Goal: Task Accomplishment & Management: Manage account settings

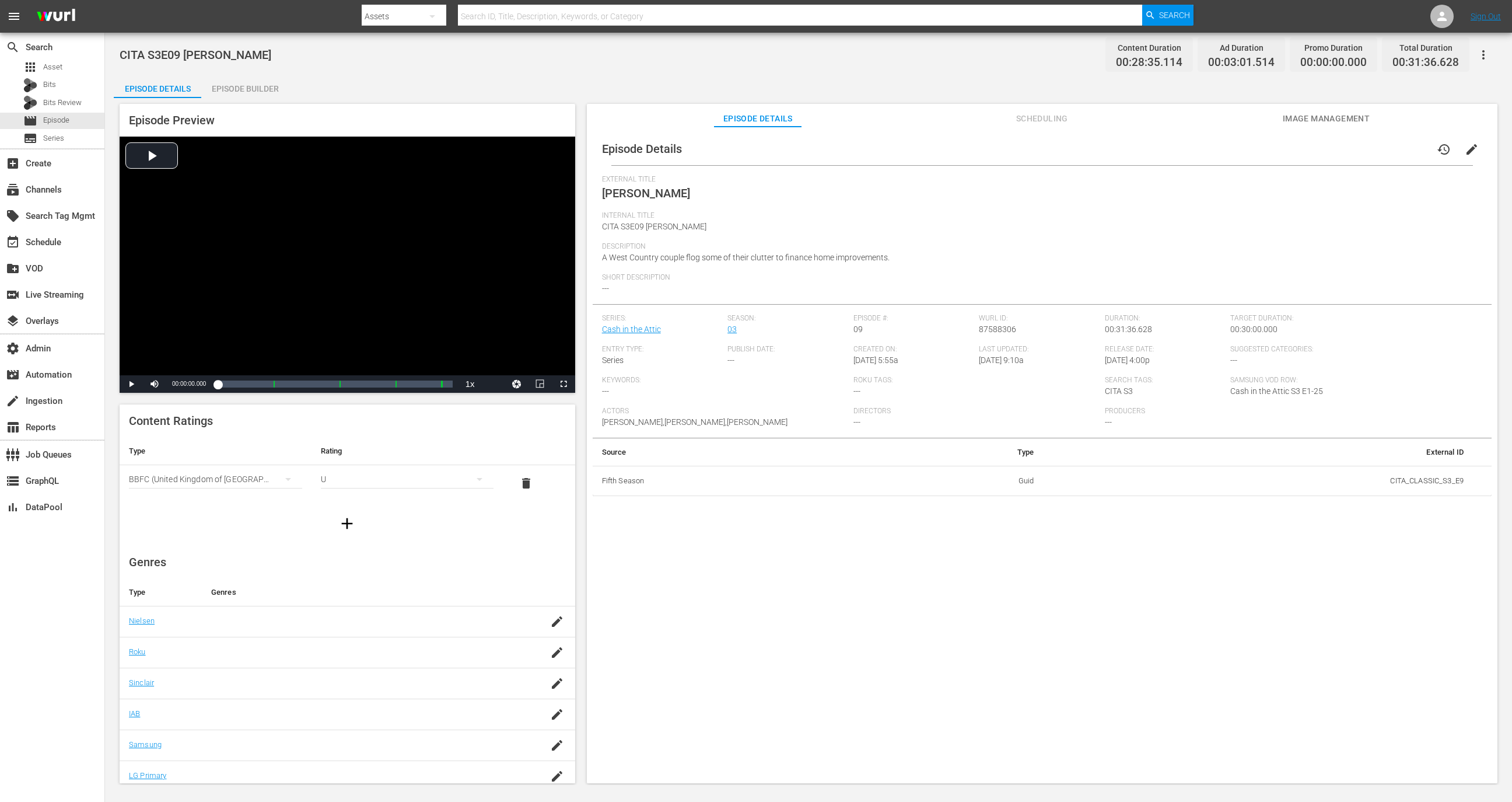
click at [278, 93] on div "Episode Builder" at bounding box center [244, 88] width 87 height 28
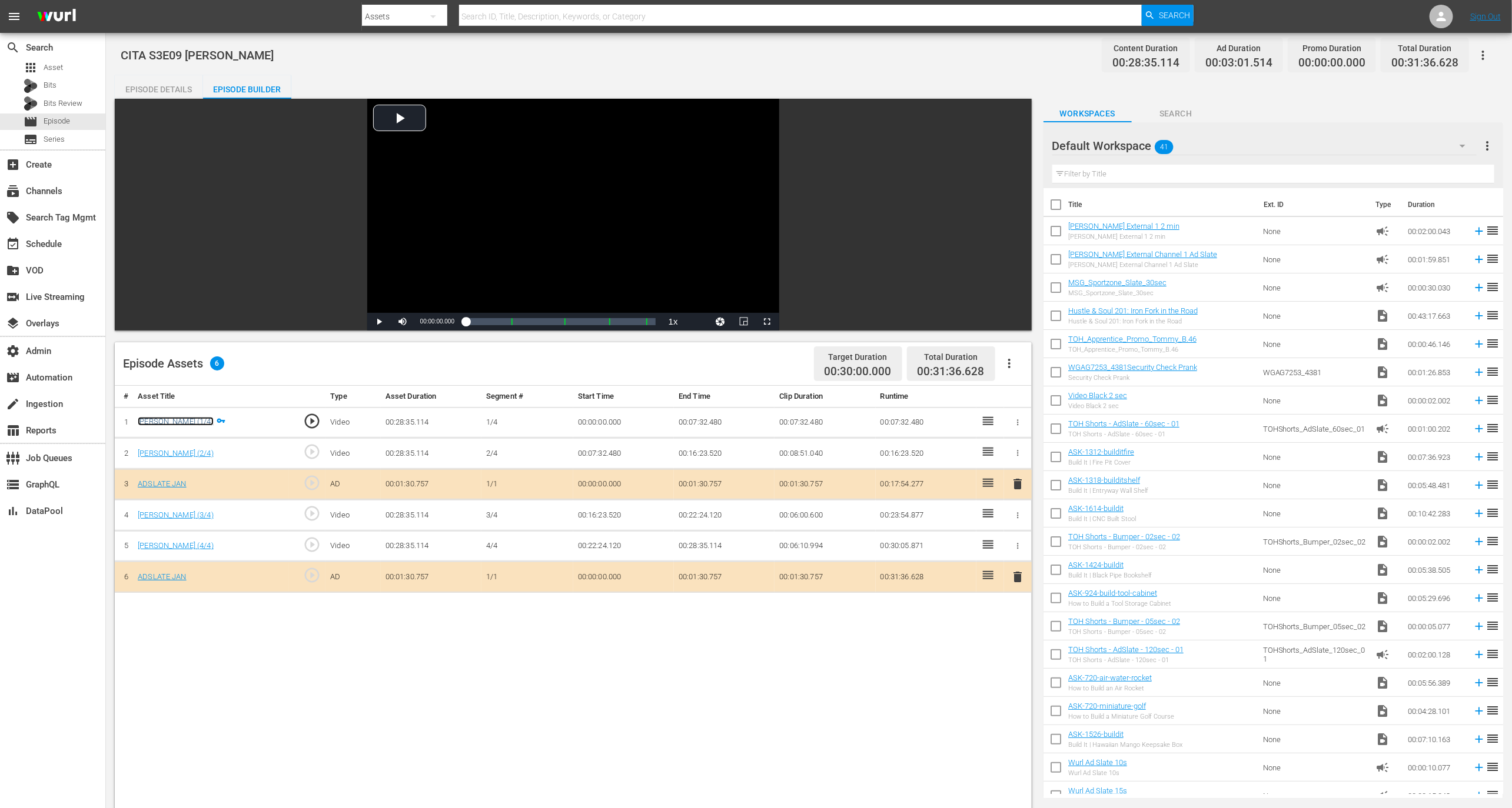
click at [172, 420] on link "Smith (1/4)" at bounding box center [176, 421] width 76 height 9
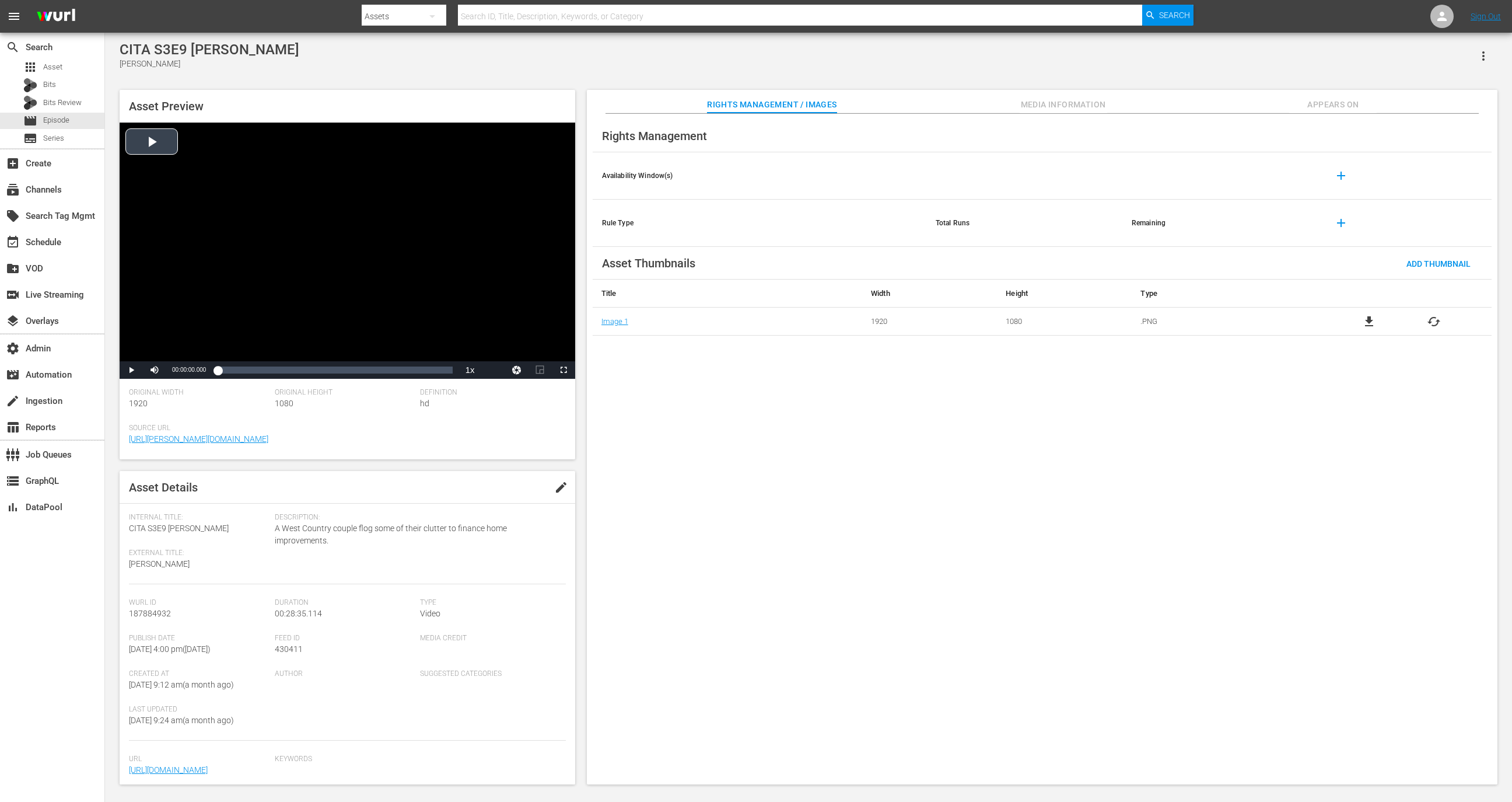
click at [412, 201] on div "Video Player" at bounding box center [347, 242] width 456 height 239
click at [450, 370] on div "00:28:22.314" at bounding box center [450, 370] width 1 height 12
click at [449, 374] on div "00:28:11.979" at bounding box center [333, 370] width 232 height 12
click at [1481, 50] on icon "button" at bounding box center [1483, 56] width 14 height 14
click at [1441, 81] on div "Segmentation Clips" at bounding box center [1432, 88] width 112 height 28
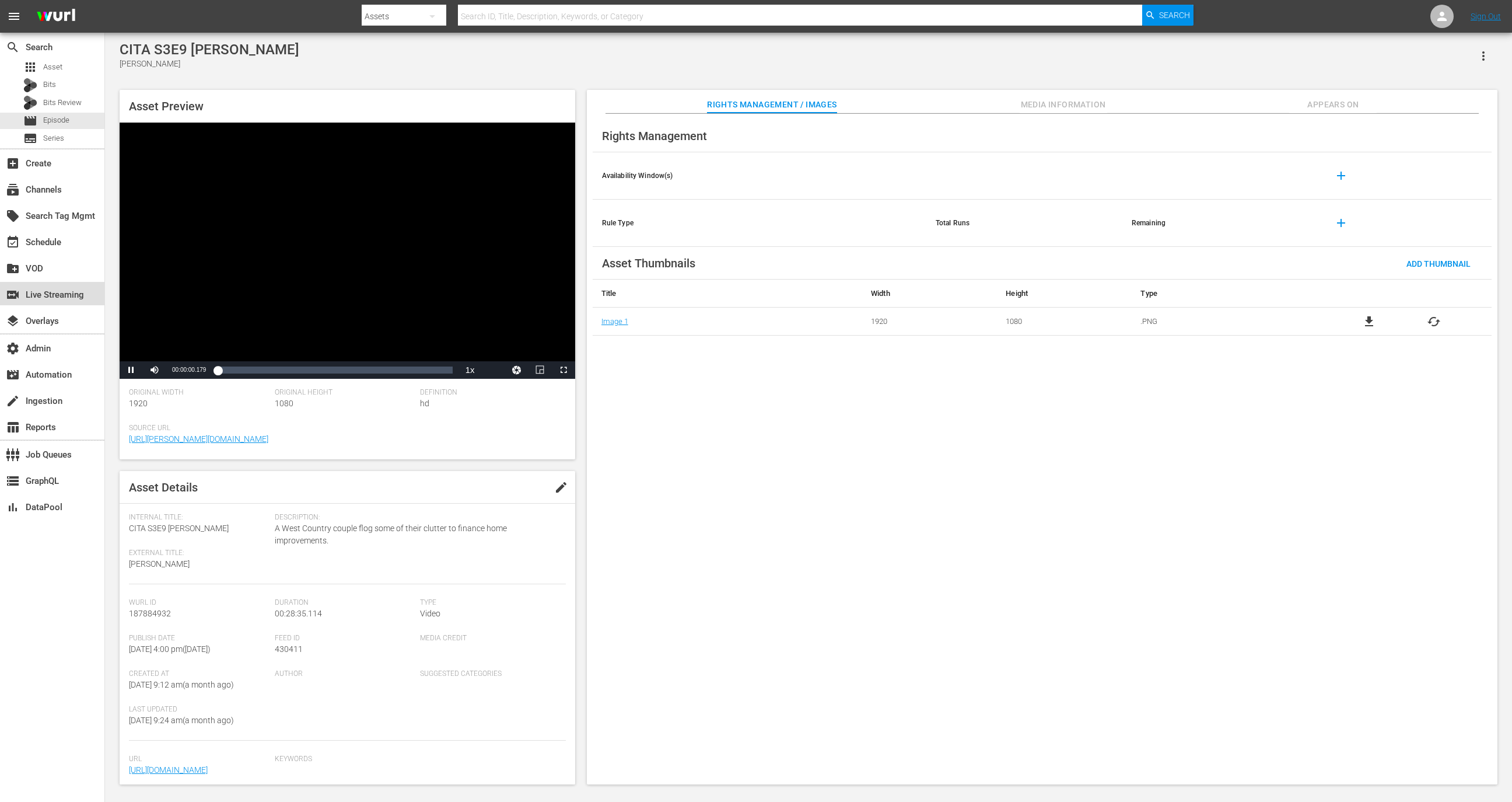
click at [45, 294] on div "switch_video Live Streaming" at bounding box center [33, 293] width 65 height 11
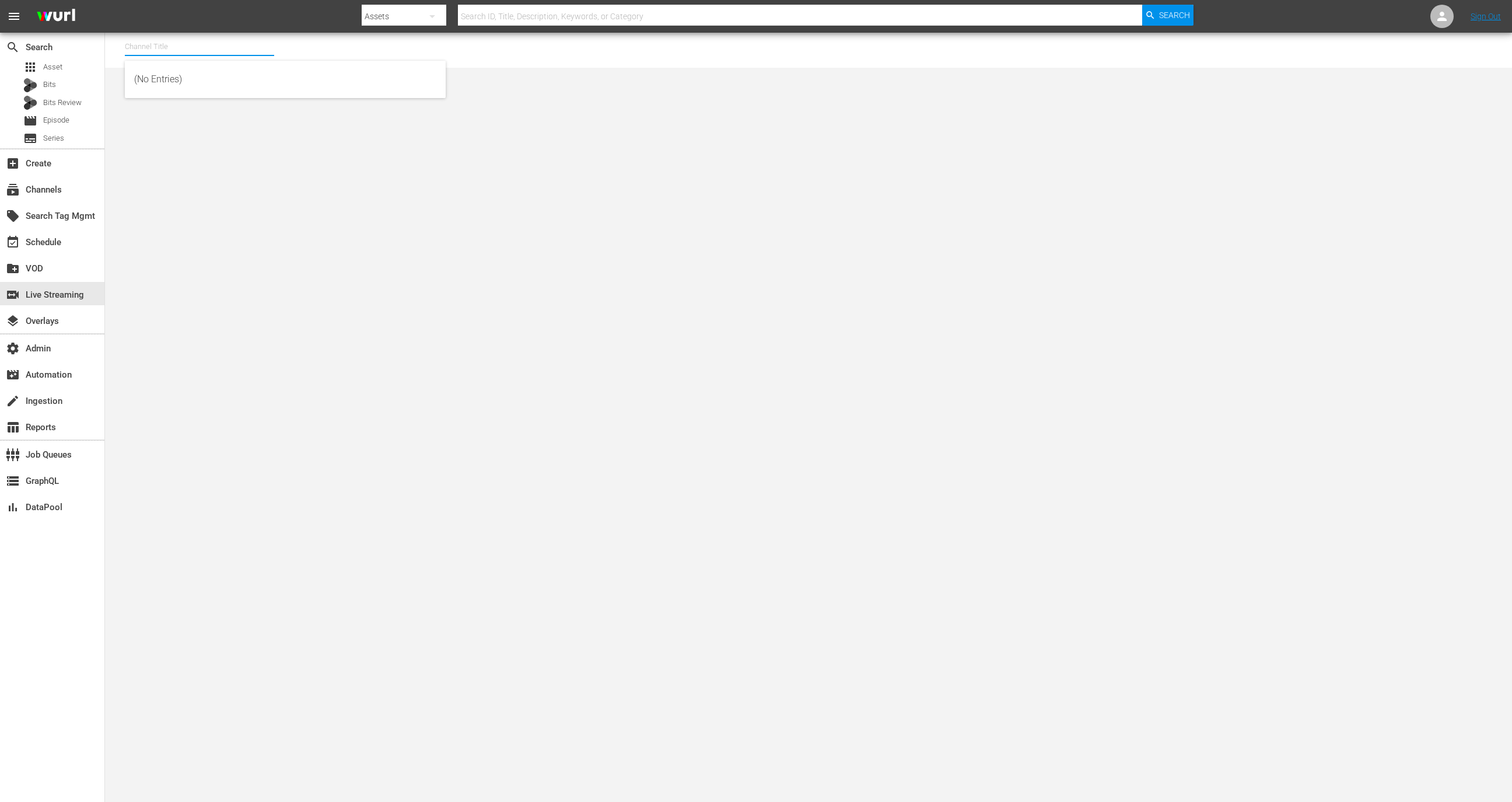
click at [231, 52] on input "text" at bounding box center [199, 47] width 149 height 28
click at [271, 83] on div "FIFA+ Italian Local (1779 - sysdata_s_p_a_fifa_4)" at bounding box center [285, 79] width 302 height 28
type input "FIFA+ Italian Local (1779 - sysdata_s_p_a_fifa_4)"
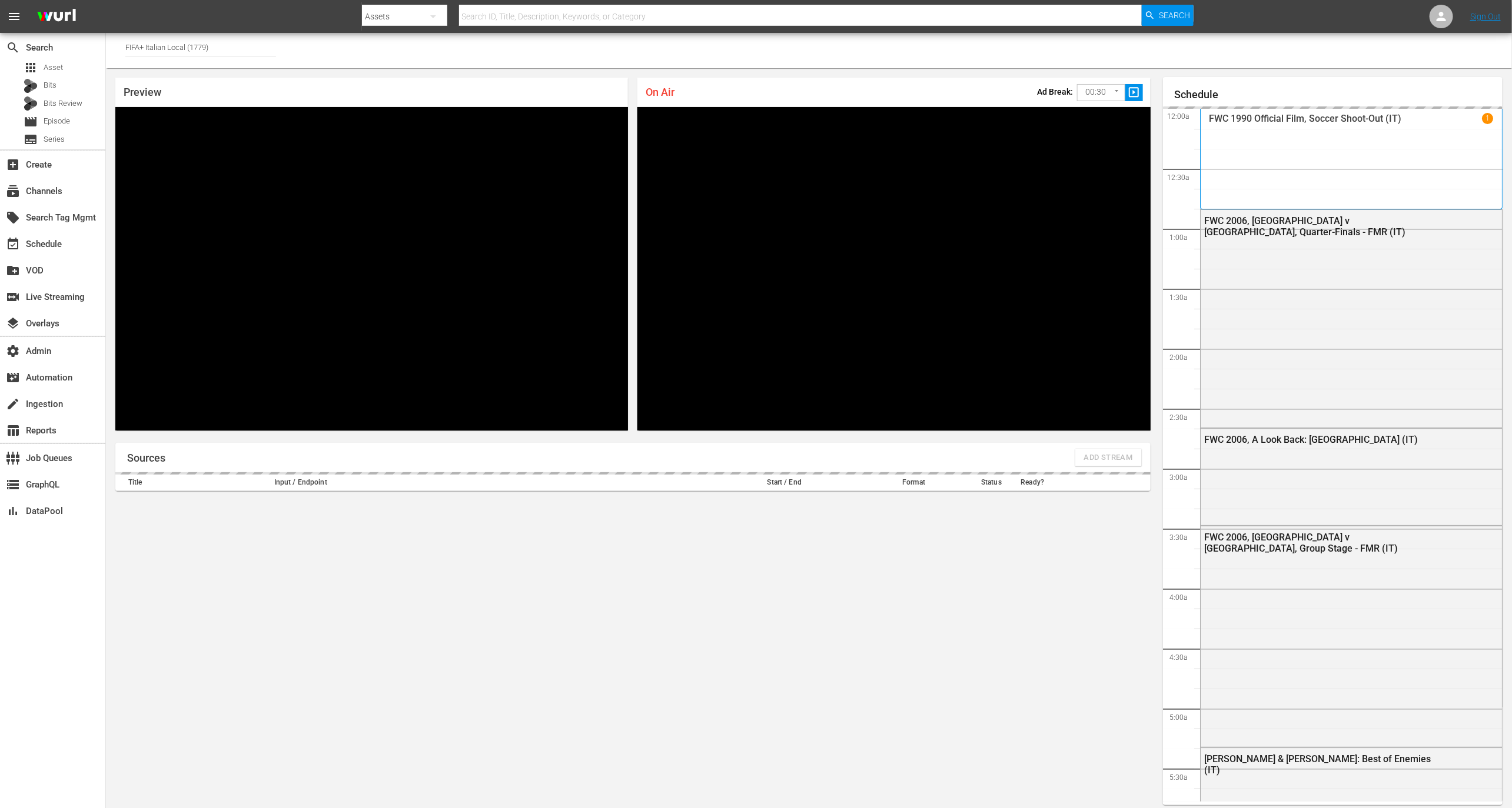
scroll to position [6, 0]
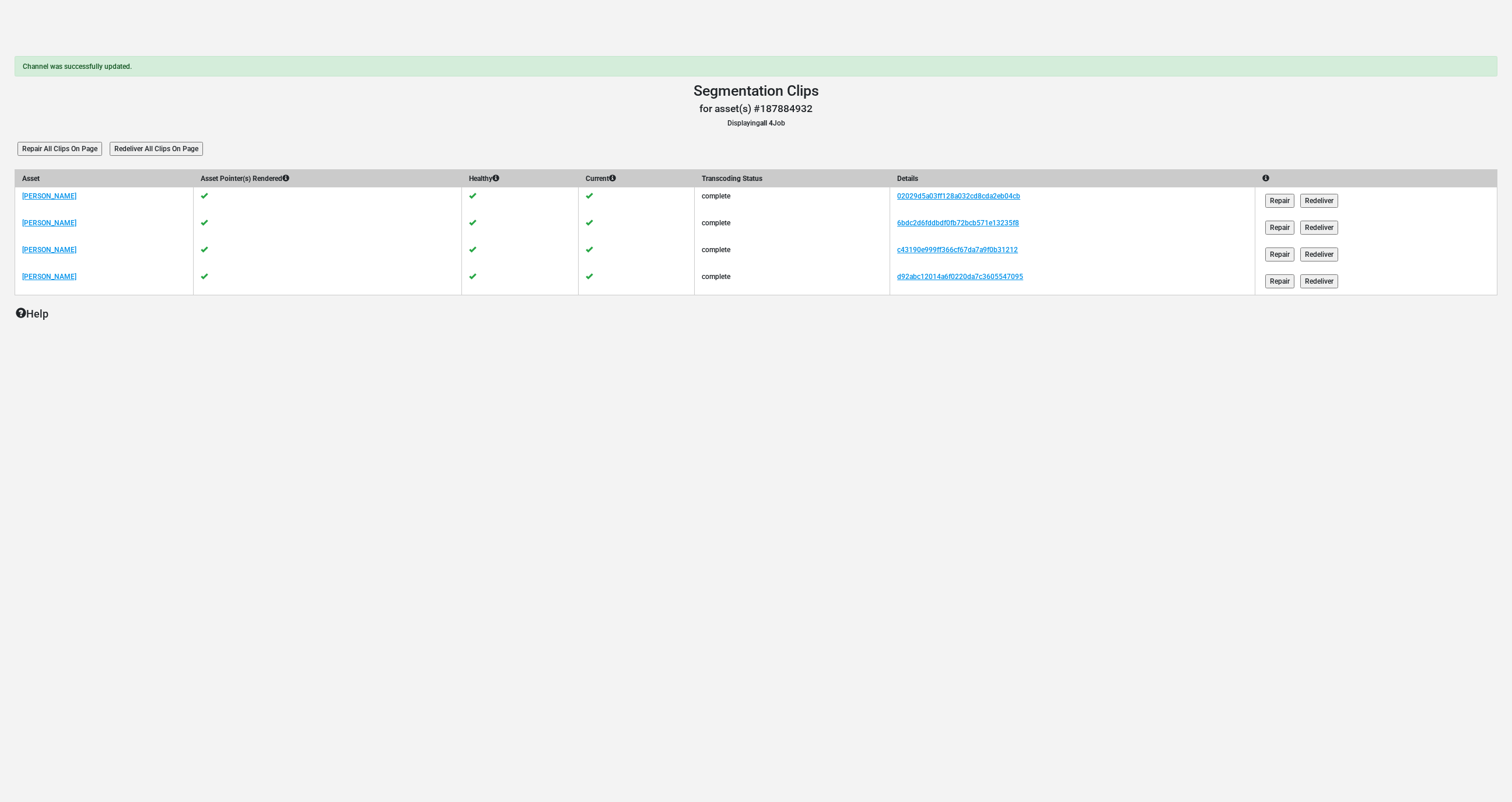
click at [155, 150] on input "Redeliver All Clips On Page" at bounding box center [156, 149] width 93 height 14
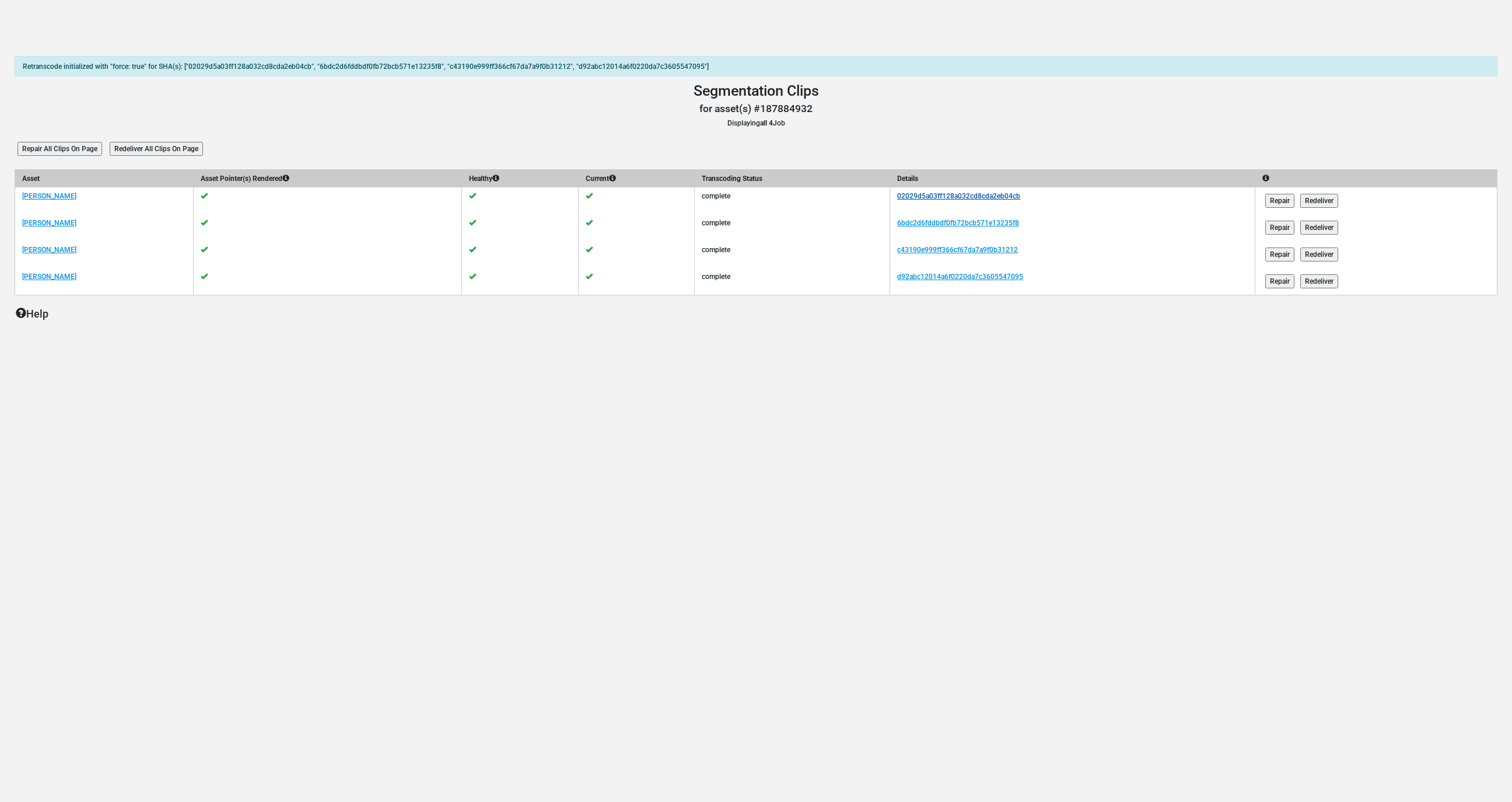
click at [907, 196] on link "02029d5a03ff128a032cd8cda2eb04cb" at bounding box center [959, 196] width 123 height 8
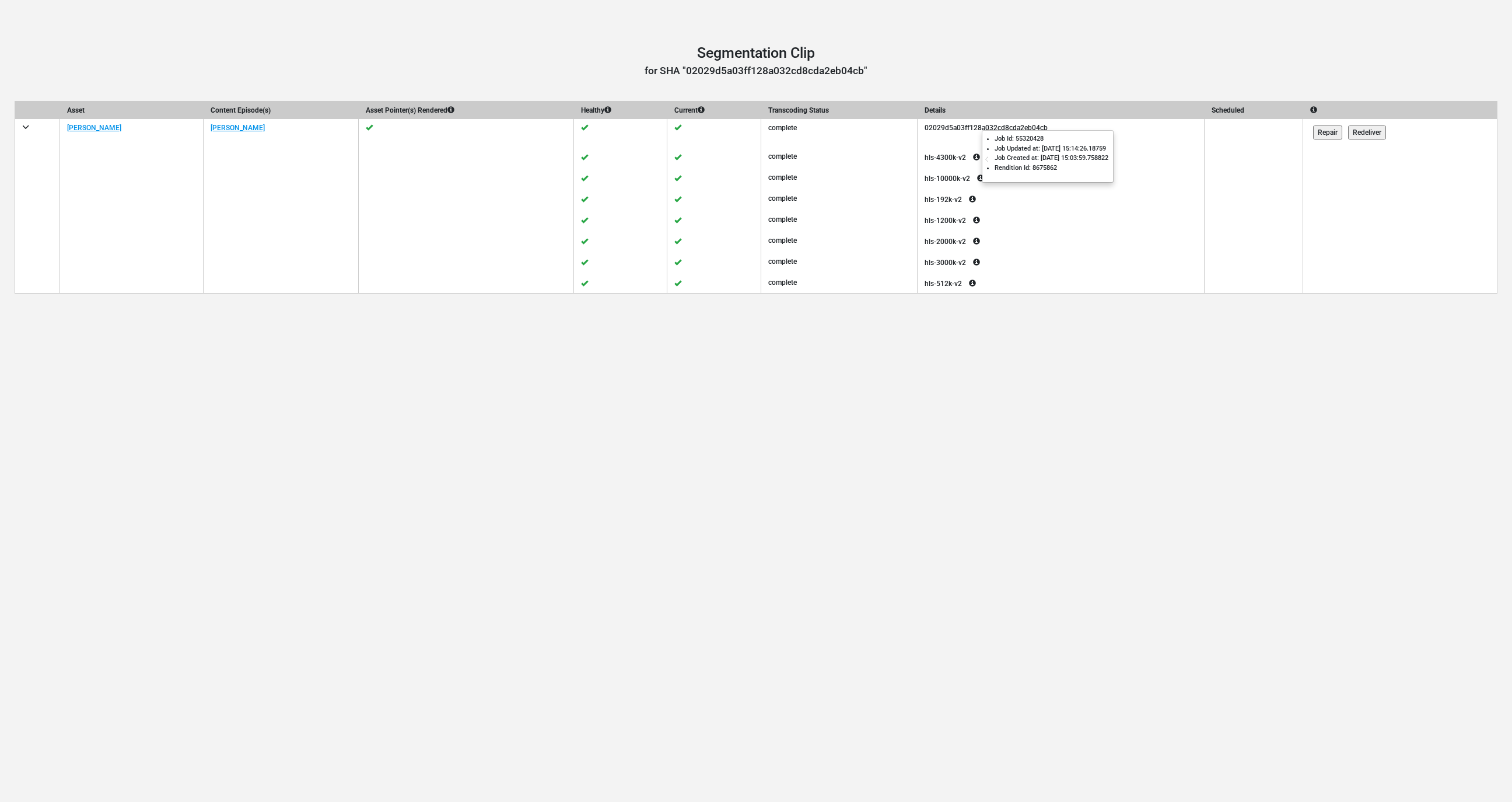
click at [972, 155] on icon at bounding box center [976, 157] width 21 height 14
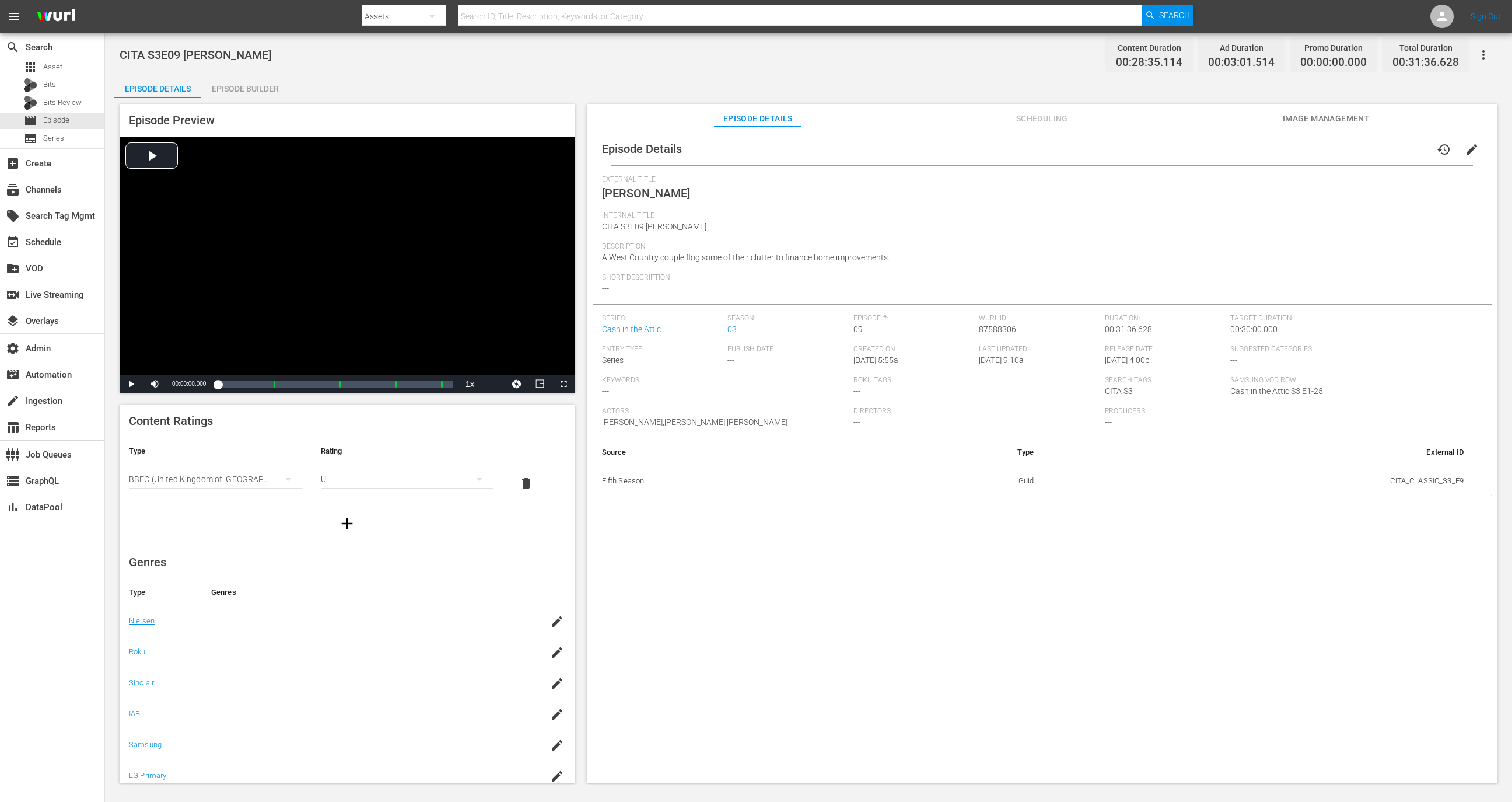
click at [1485, 51] on icon "button" at bounding box center [1483, 54] width 14 height 14
click at [1448, 51] on div "Add Episode to Workspace" at bounding box center [1400, 58] width 178 height 28
click at [49, 254] on div "create_new_folder VOD" at bounding box center [52, 267] width 105 height 27
click at [49, 264] on div "create_new_folder VOD" at bounding box center [33, 266] width 65 height 11
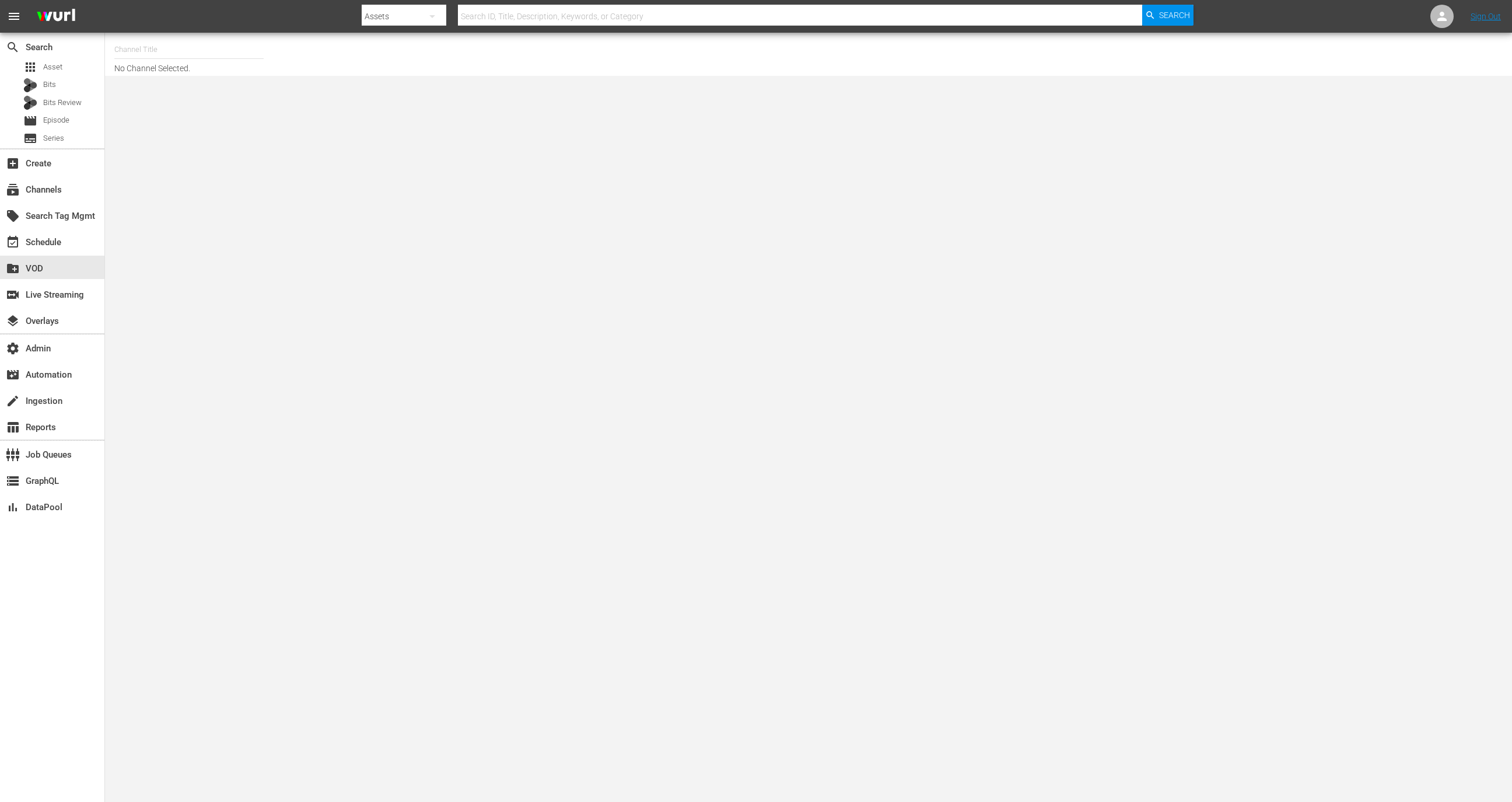
click at [191, 52] on input "text" at bounding box center [189, 50] width 149 height 28
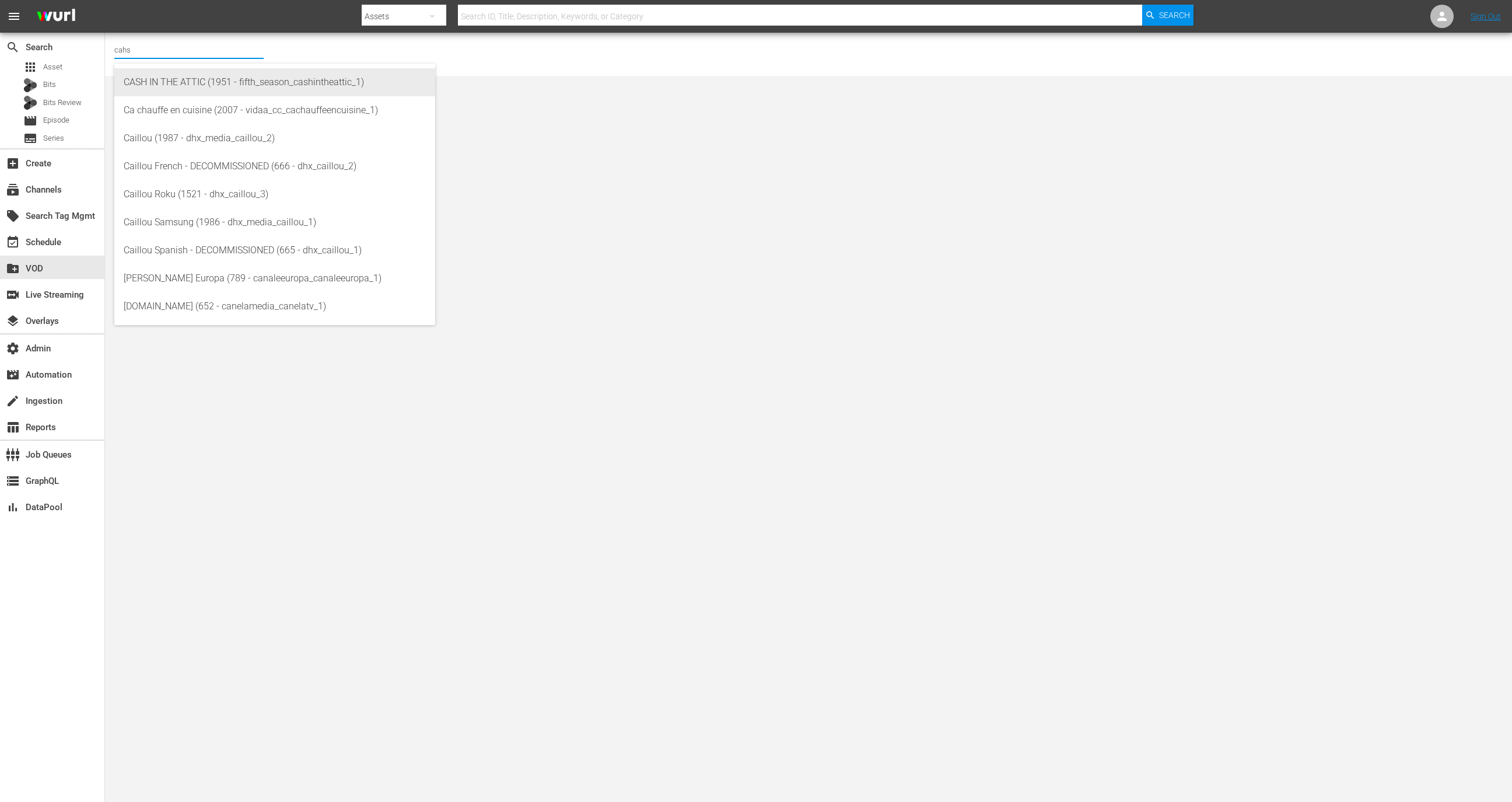
click at [246, 78] on div "CASH IN THE ATTIC (1951 - fifth_season_cashintheattic_1)" at bounding box center [274, 82] width 302 height 28
type input "CASH IN THE ATTIC (1951 - fifth_season_cashintheattic_1)"
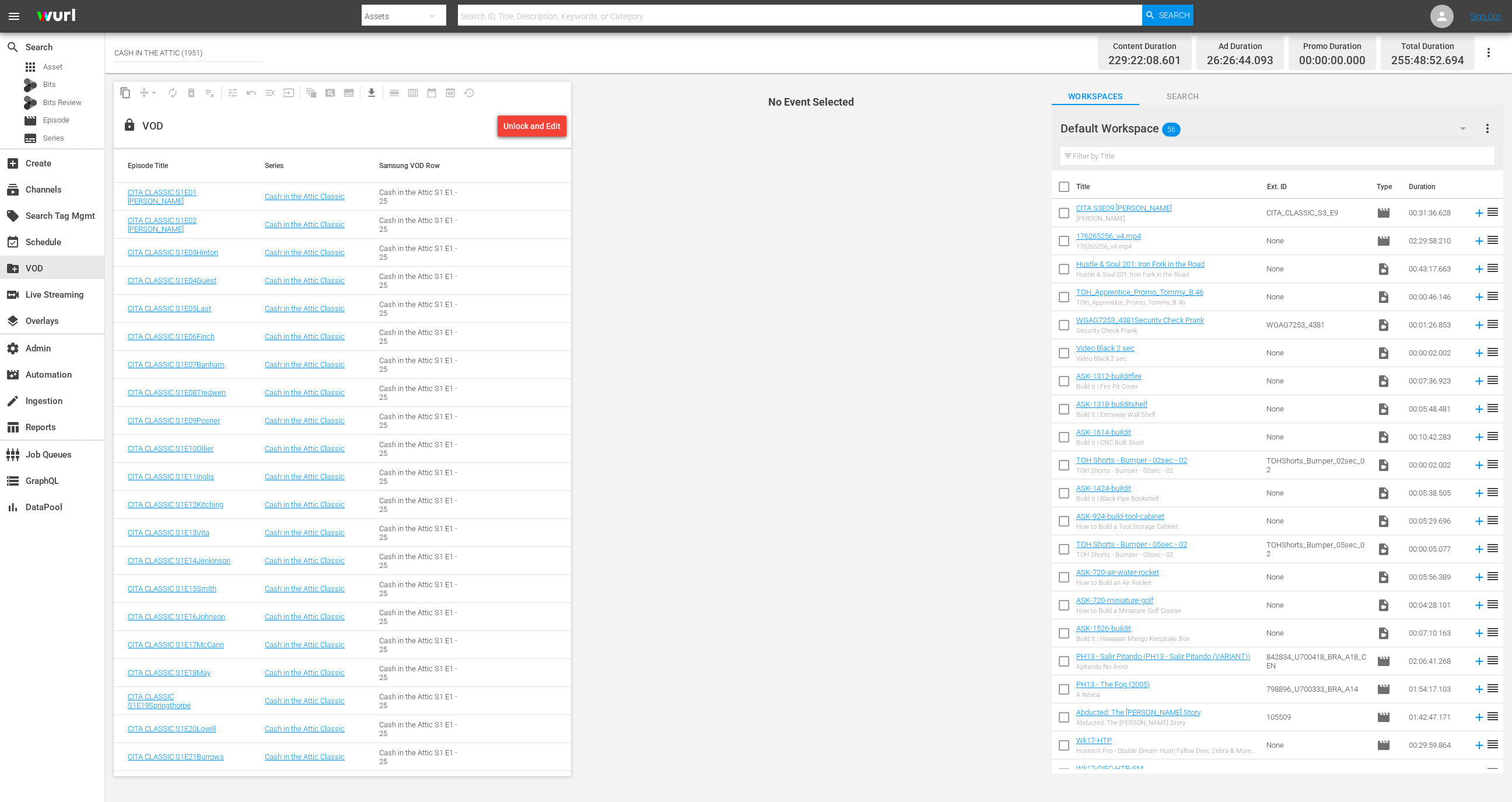
click at [530, 127] on div "Unlock and Edit" at bounding box center [532, 126] width 57 height 21
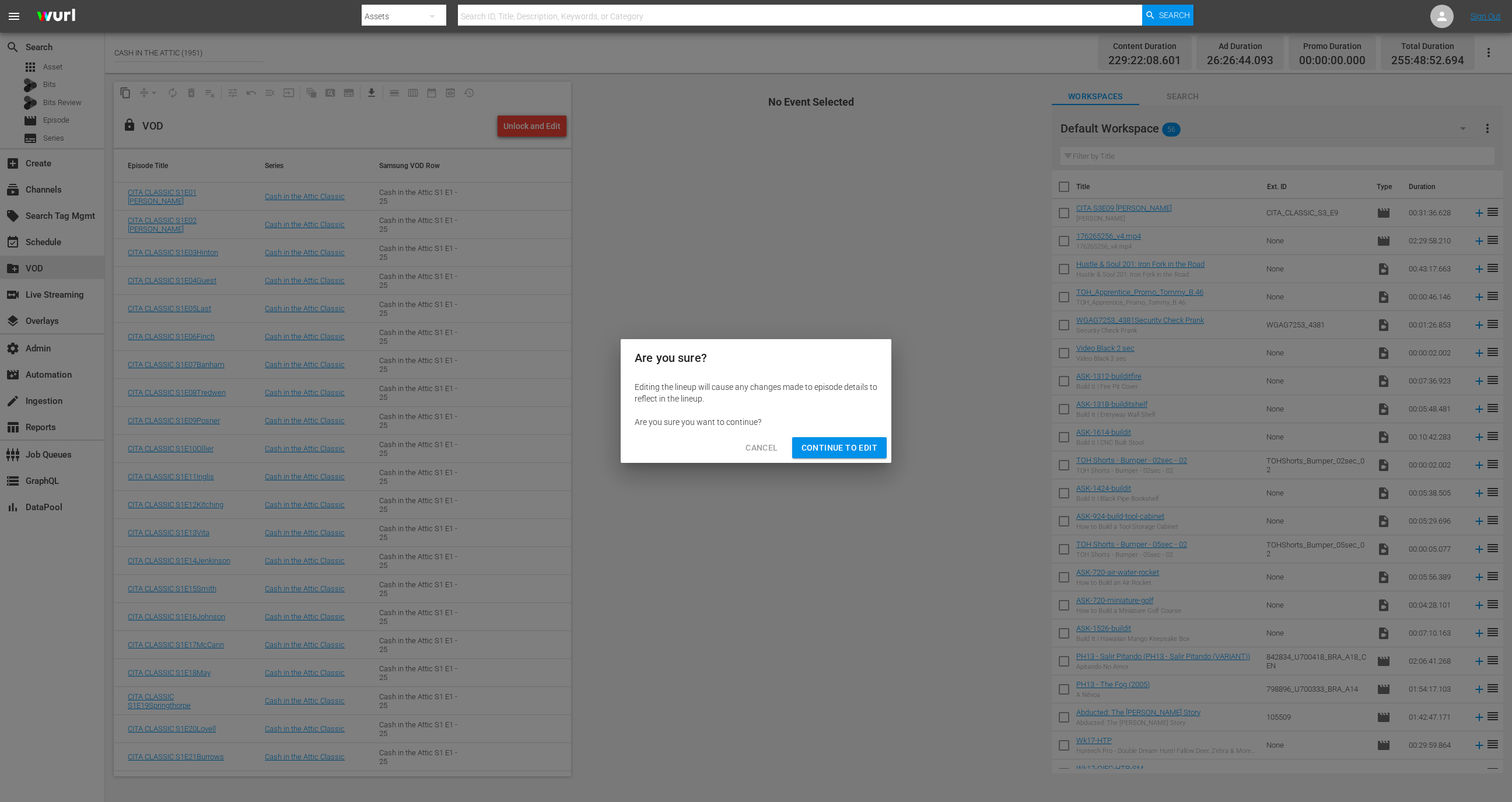
click at [842, 451] on span "Continue to Edit" at bounding box center [839, 448] width 76 height 15
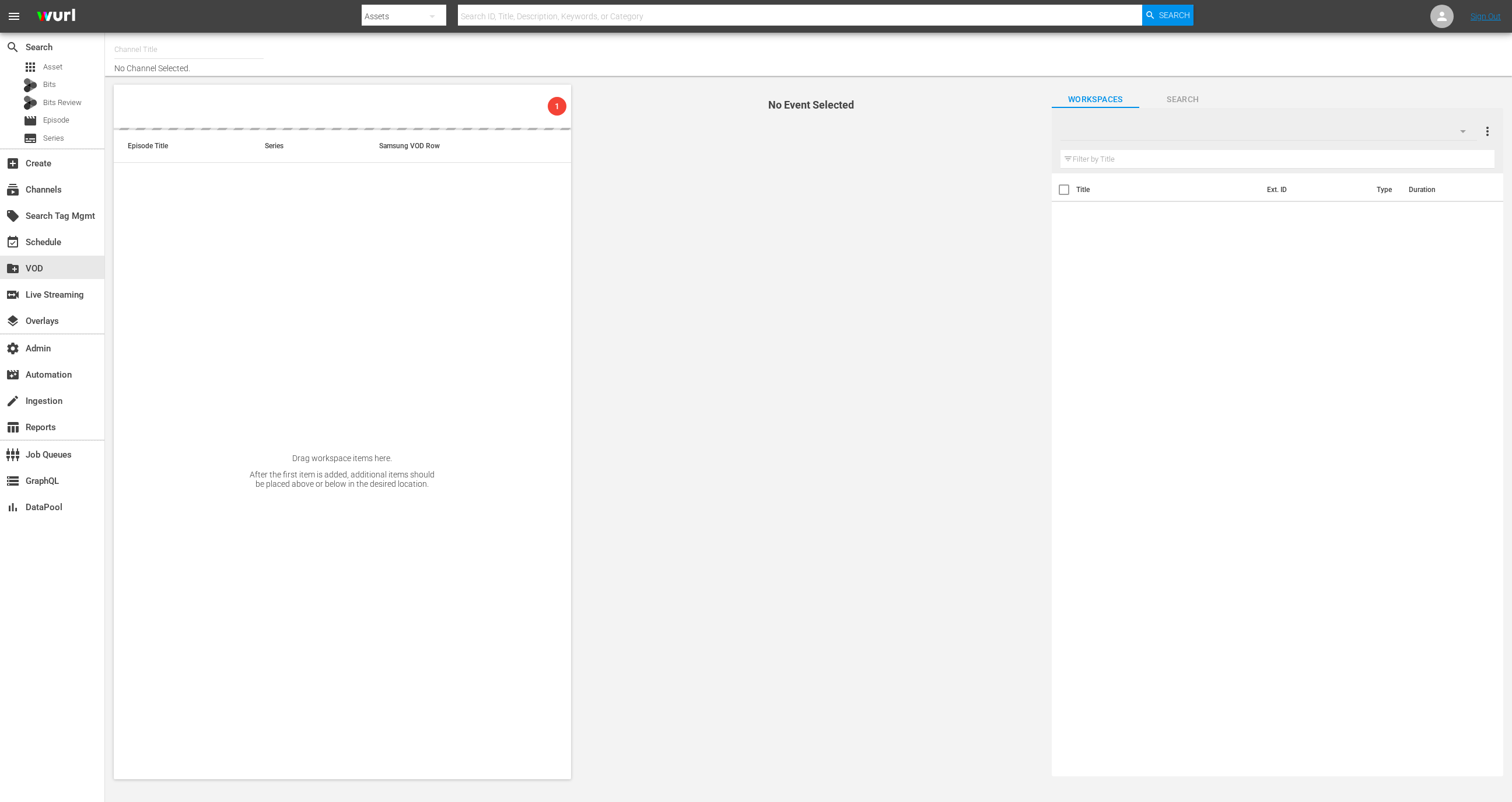
type input "CASH IN THE ATTIC (1951)"
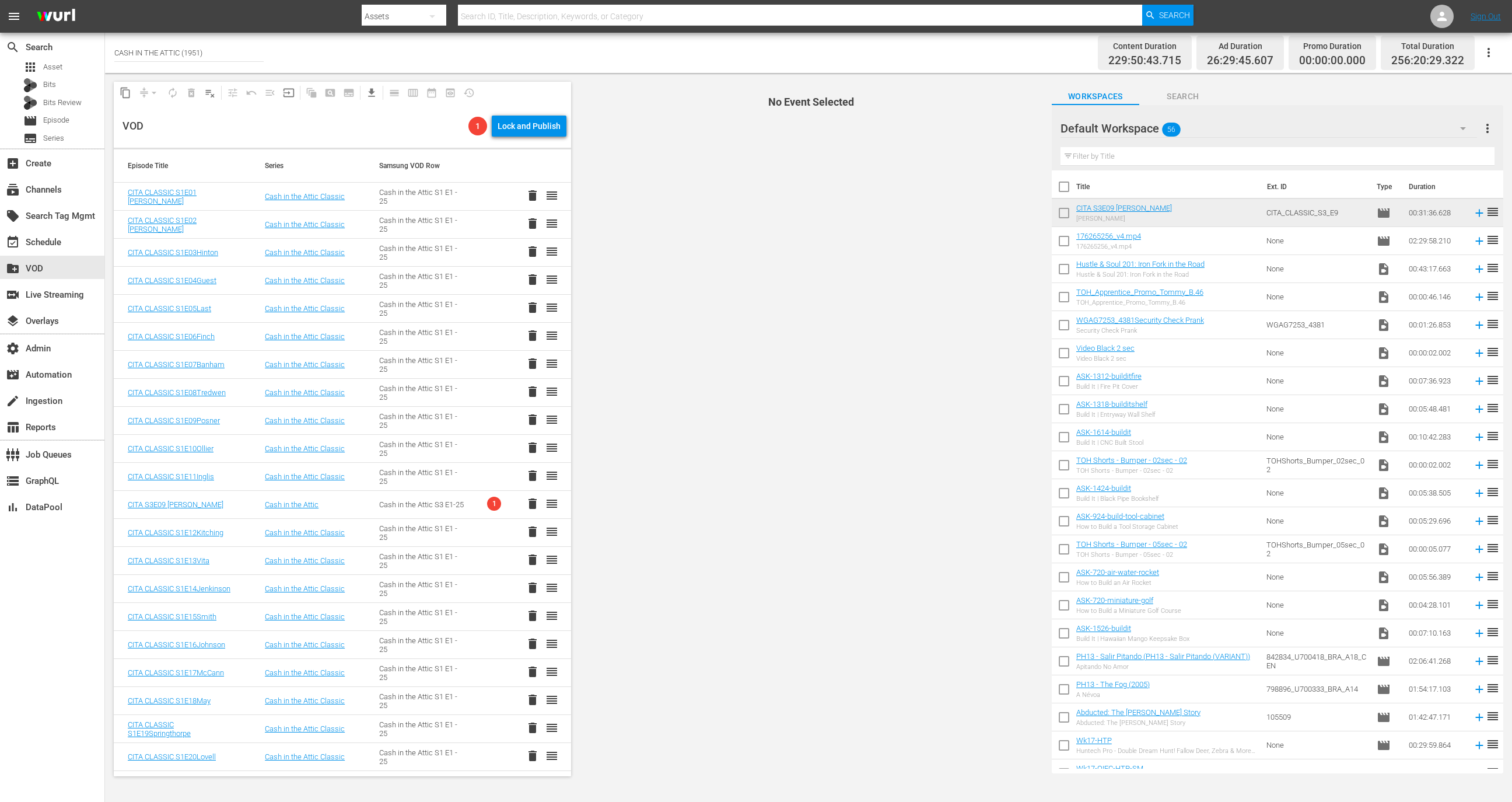
click at [487, 503] on span "1" at bounding box center [494, 504] width 14 height 14
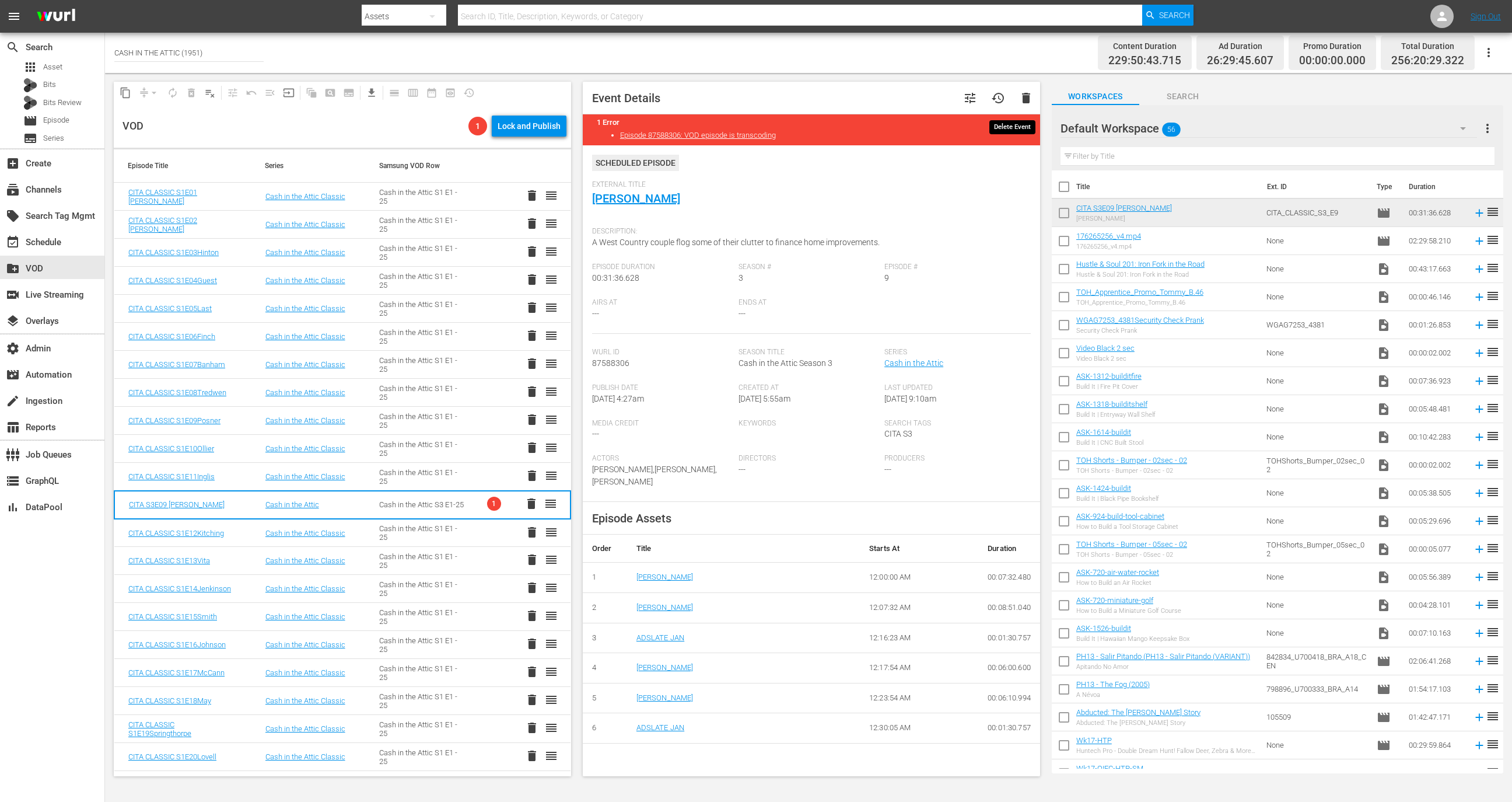
click at [1019, 103] on span "delete" at bounding box center [1026, 98] width 14 height 14
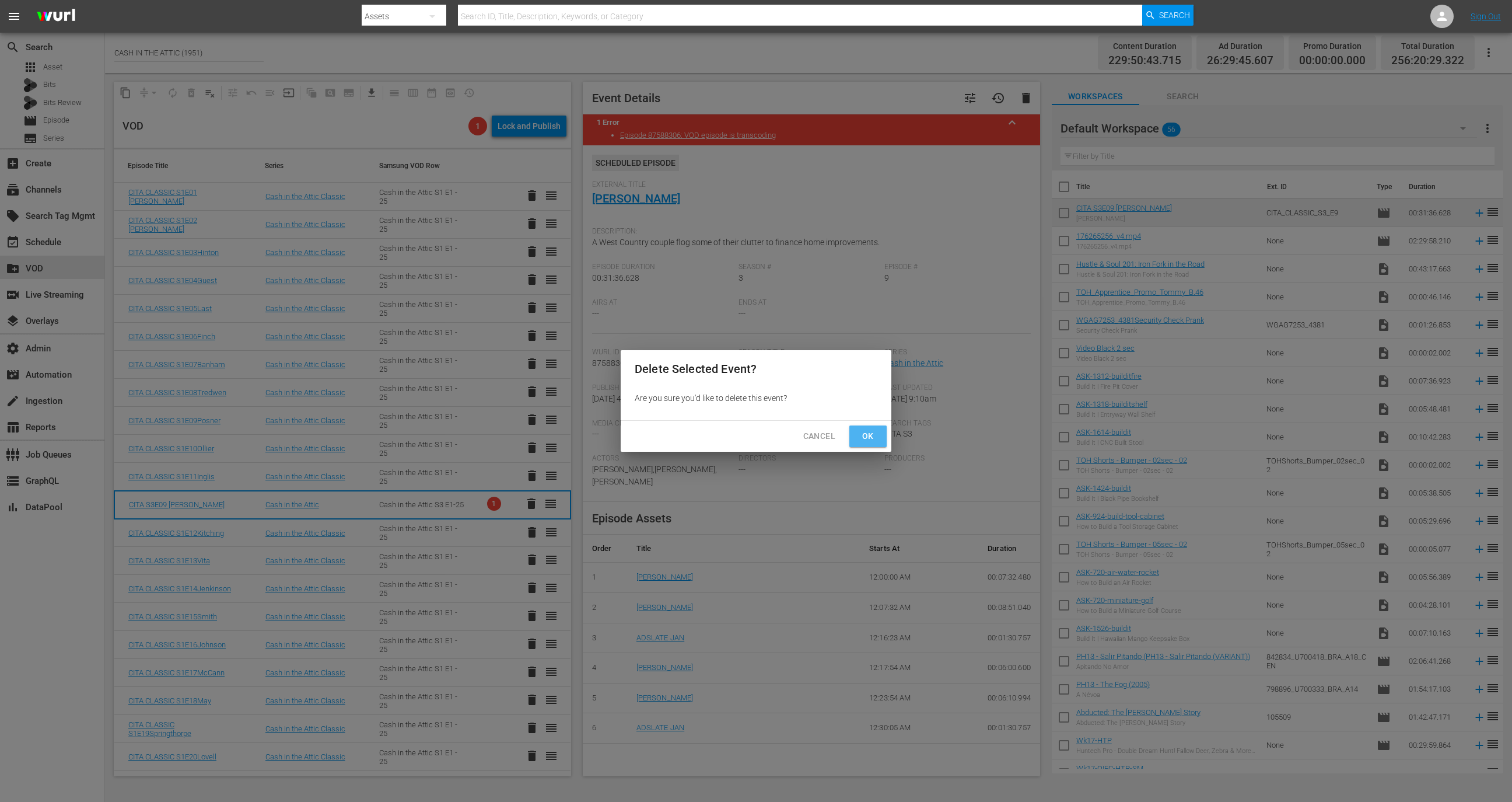
click at [883, 443] on button "Ok" at bounding box center [869, 437] width 38 height 22
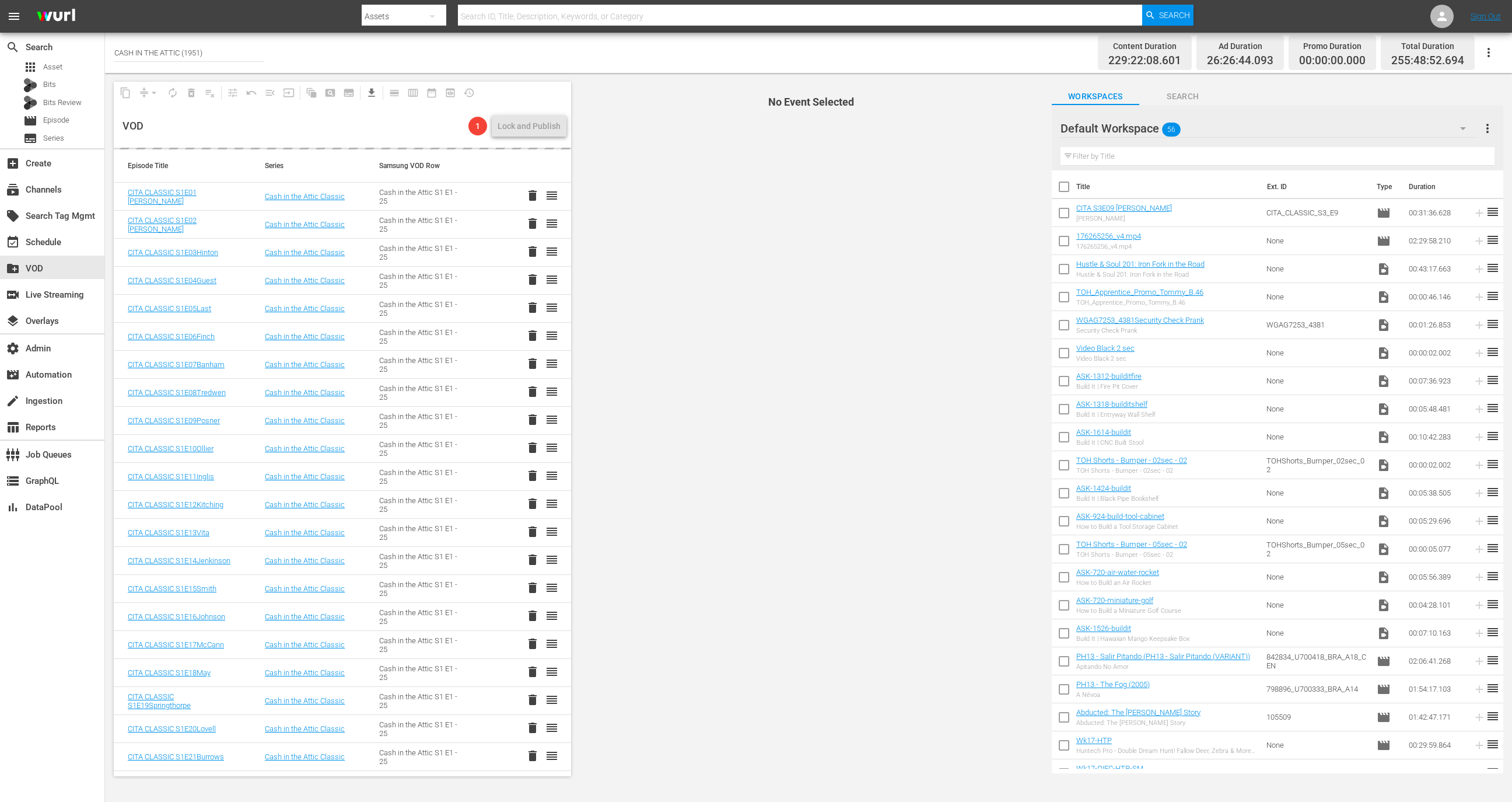
drag, startPoint x: 1205, startPoint y: 210, endPoint x: 1158, endPoint y: 12, distance: 203.5
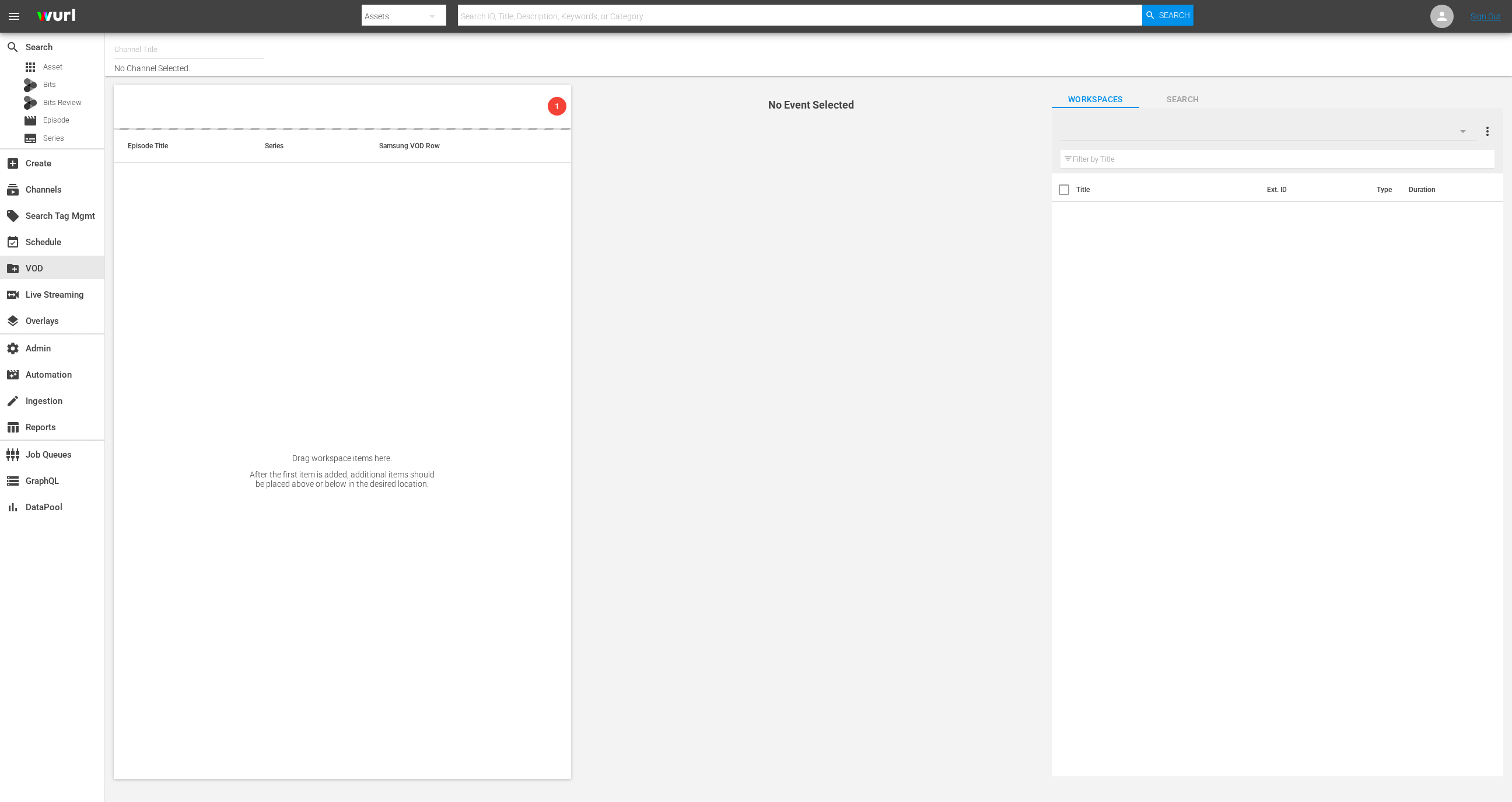
type input "CASH IN THE ATTIC (1951)"
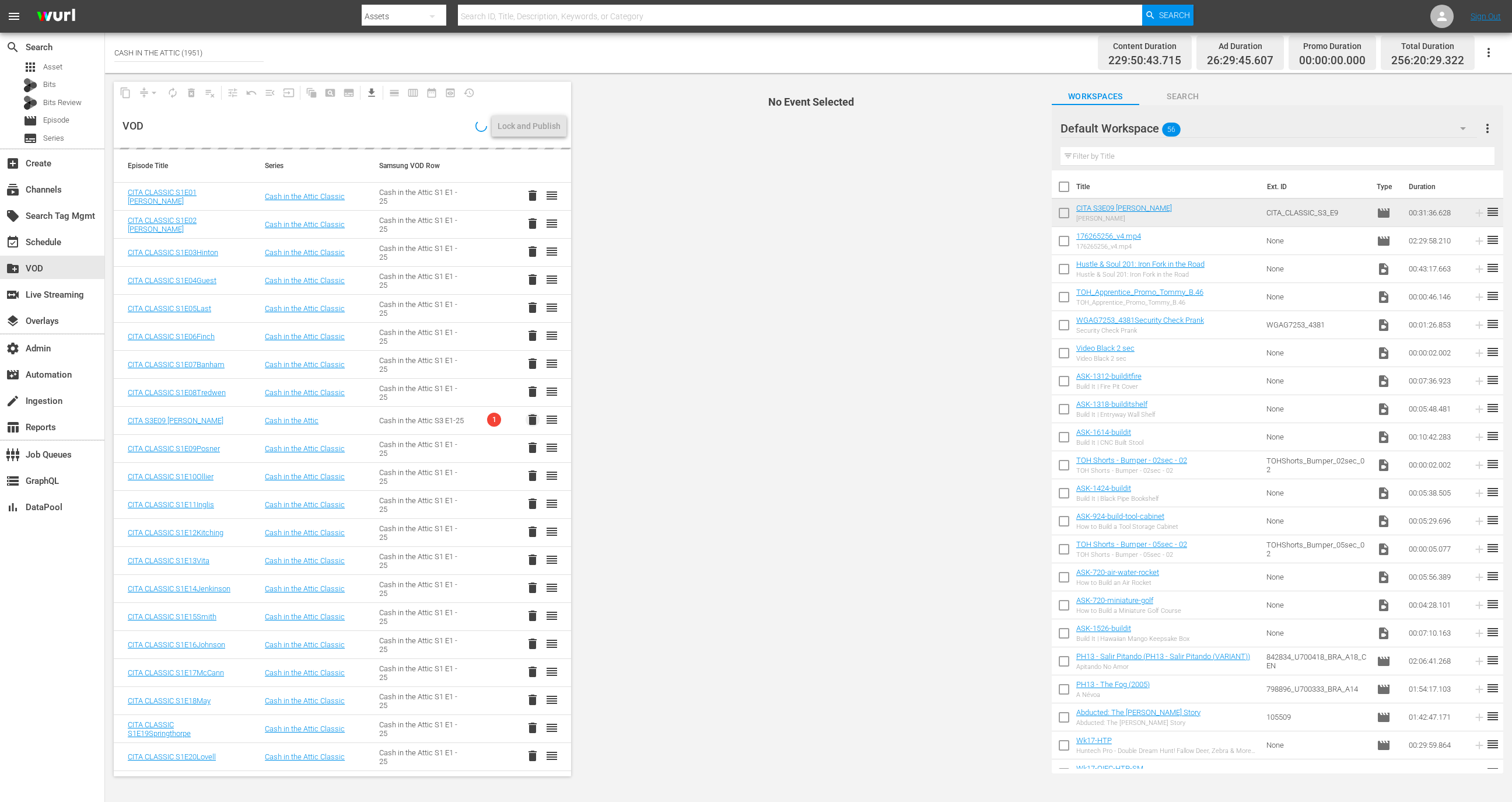
click at [525, 417] on span "delete" at bounding box center [532, 420] width 14 height 14
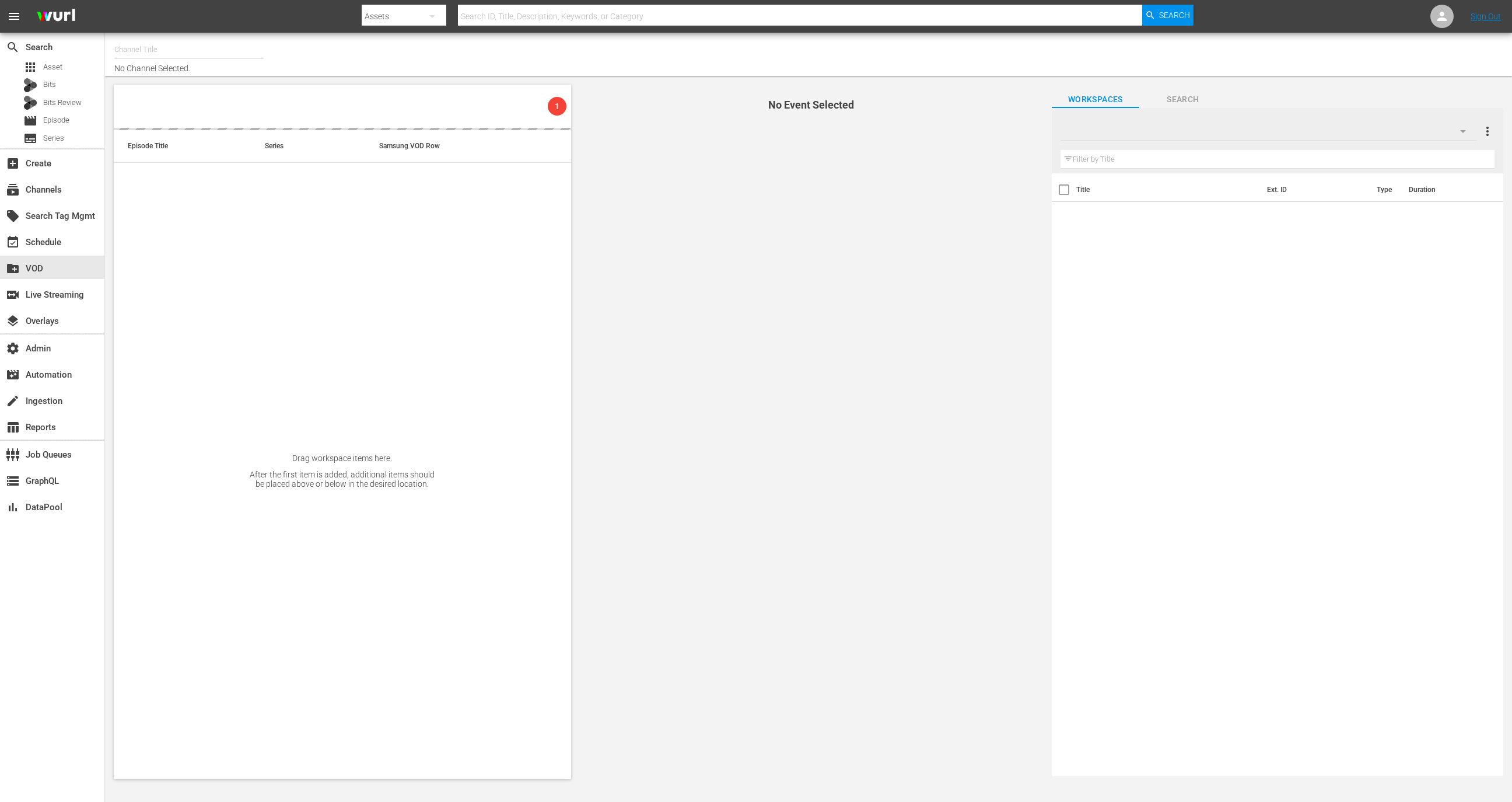
type input "CASH IN THE ATTIC (1951)"
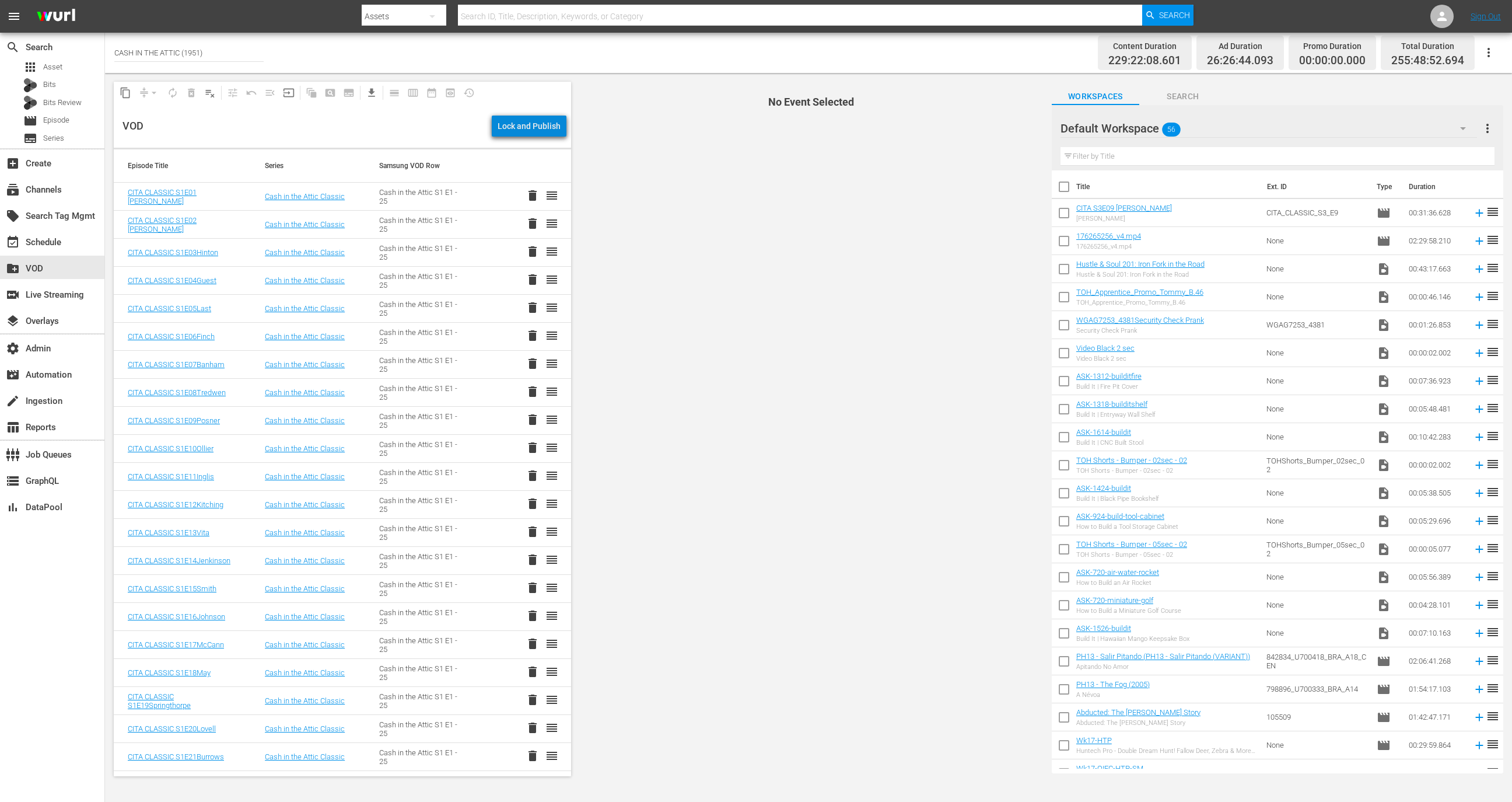
click at [541, 129] on div "Lock and Publish" at bounding box center [529, 126] width 63 height 21
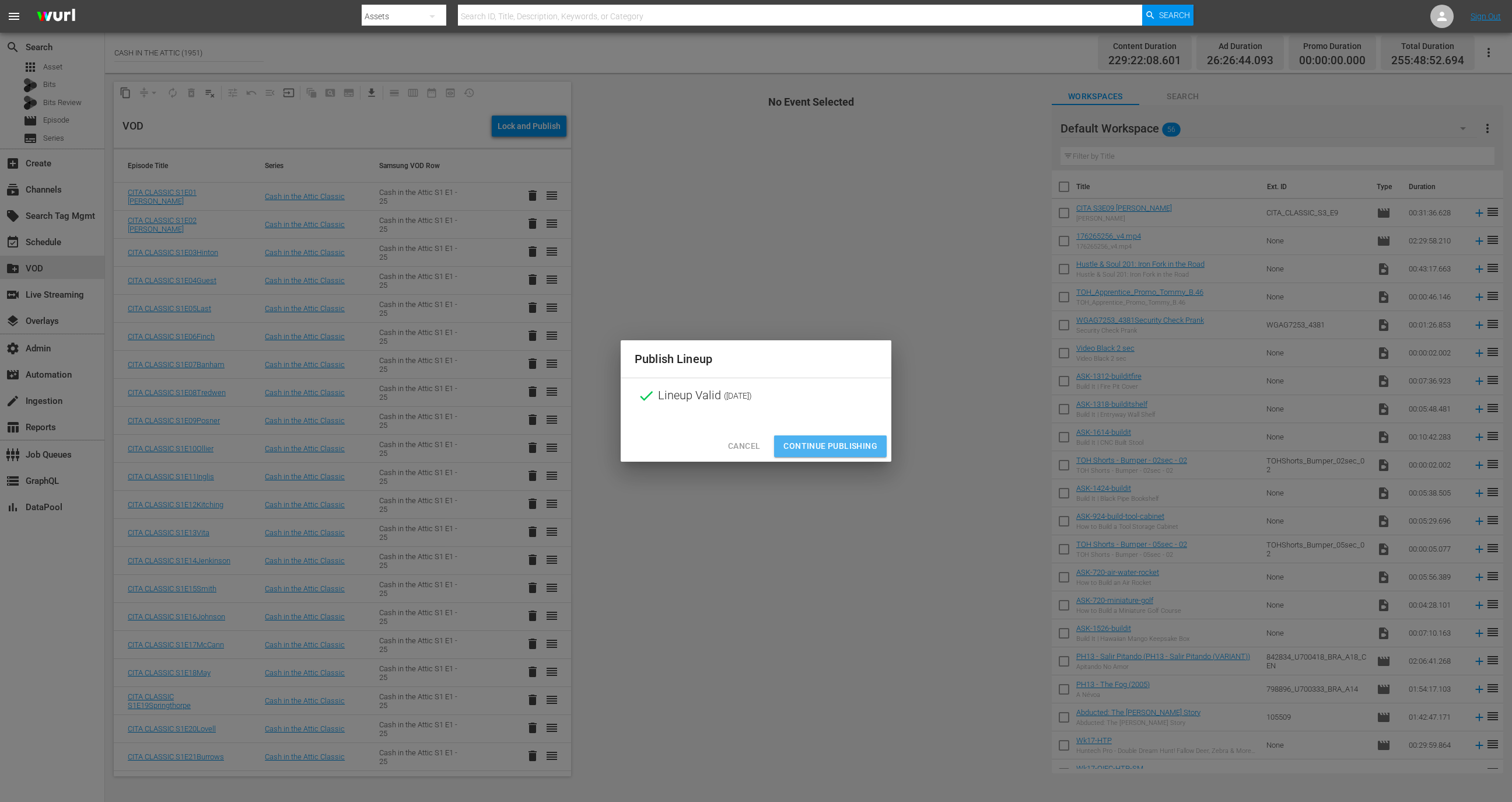
click at [859, 450] on span "Continue Publishing" at bounding box center [830, 446] width 94 height 15
